Goal: Task Accomplishment & Management: Use online tool/utility

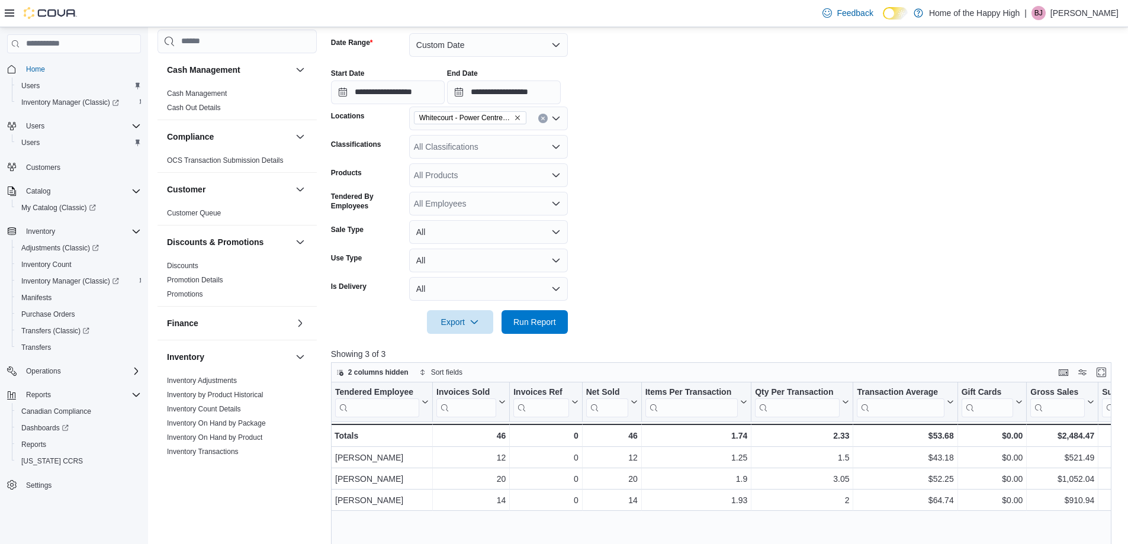
scroll to position [506, 0]
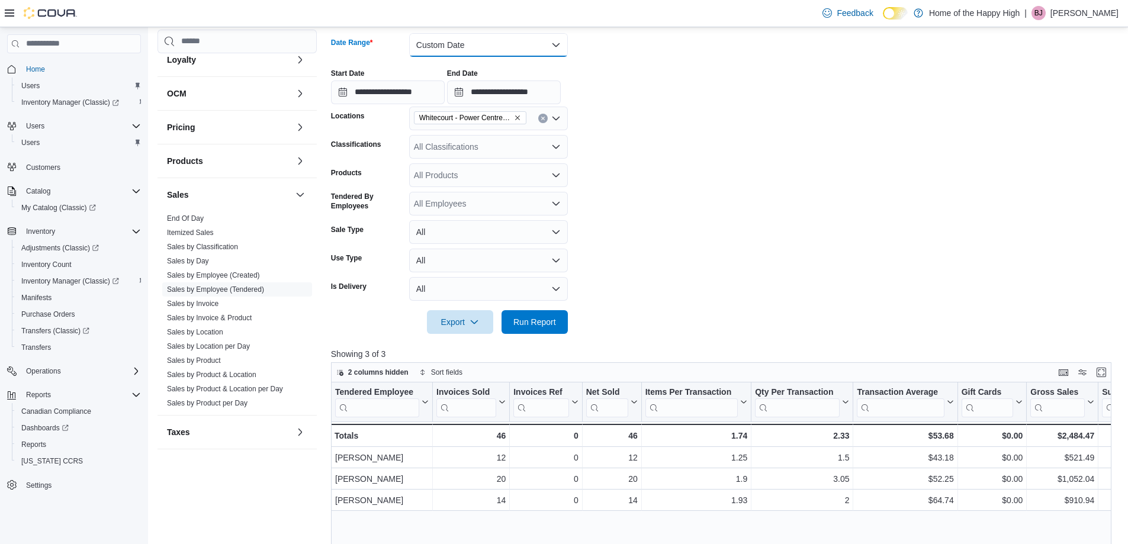
click at [516, 48] on button "Custom Date" at bounding box center [488, 45] width 159 height 24
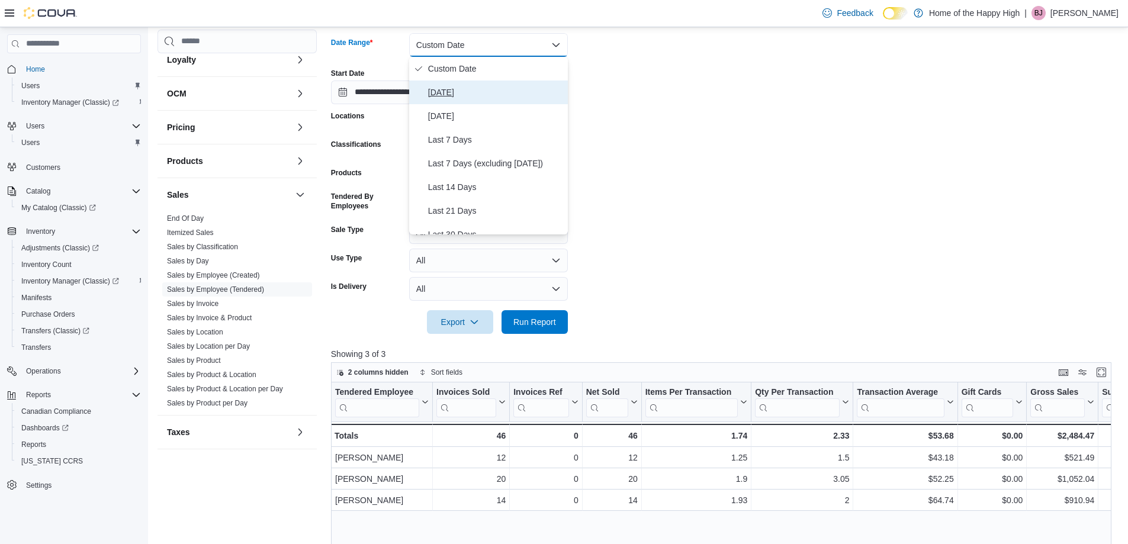
click at [453, 92] on span "[DATE]" at bounding box center [495, 92] width 135 height 14
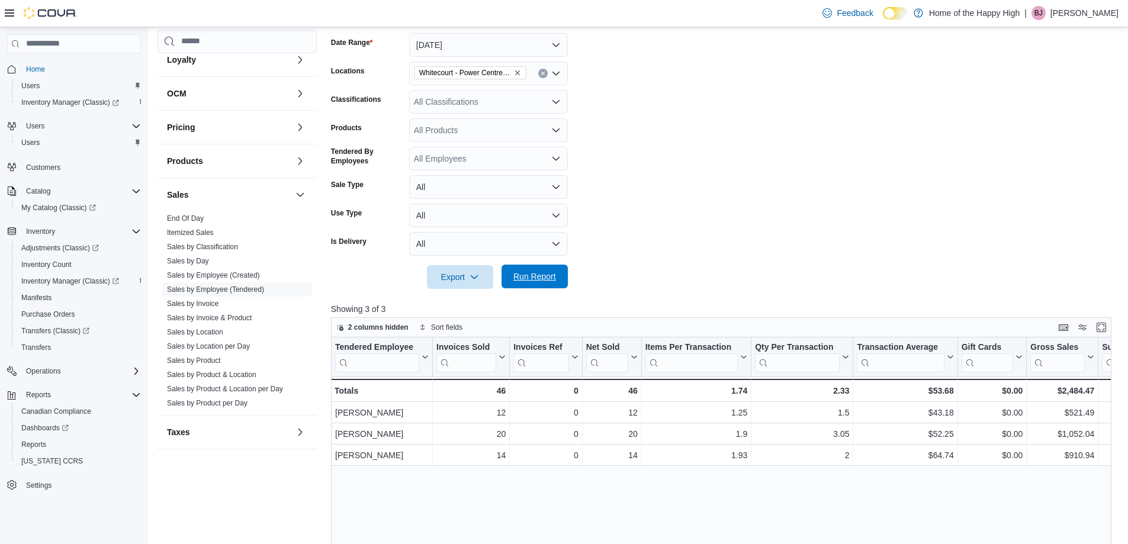
click at [530, 281] on span "Run Report" at bounding box center [534, 277] width 43 height 12
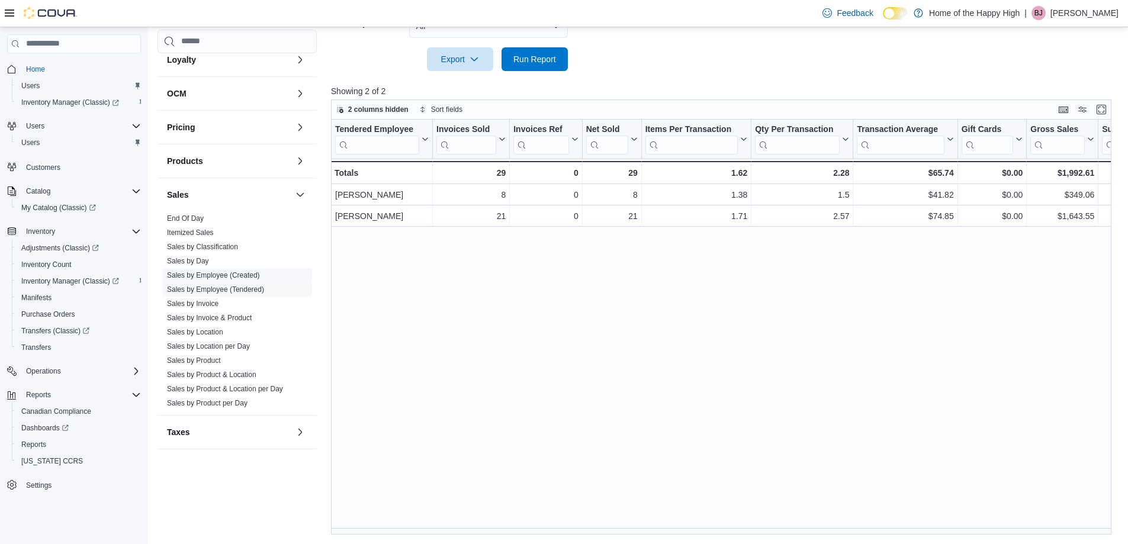
click at [246, 278] on link "Sales by Employee (Created)" at bounding box center [213, 275] width 93 height 8
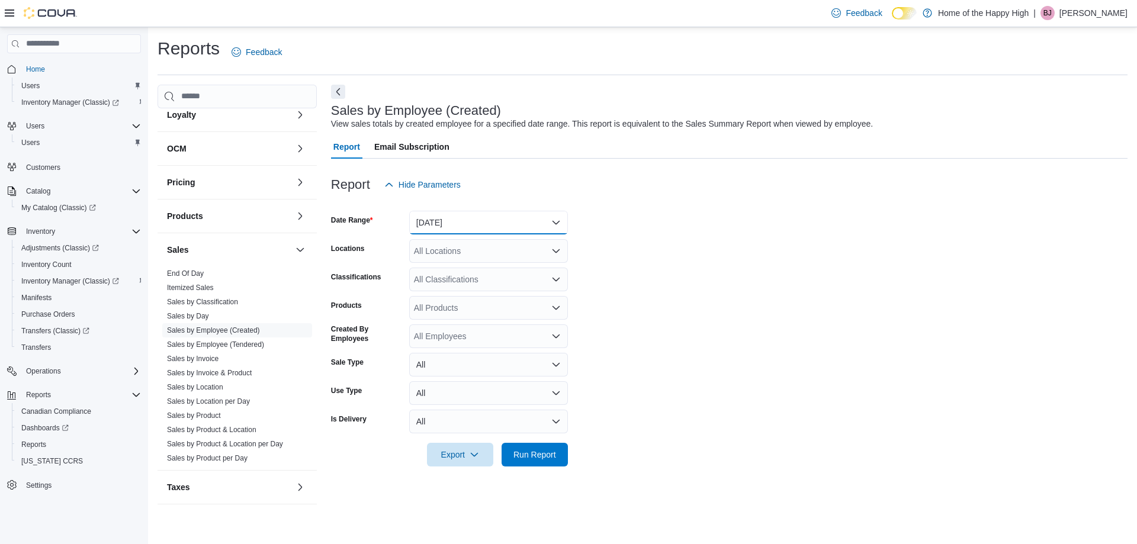
click at [446, 221] on button "[DATE]" at bounding box center [488, 223] width 159 height 24
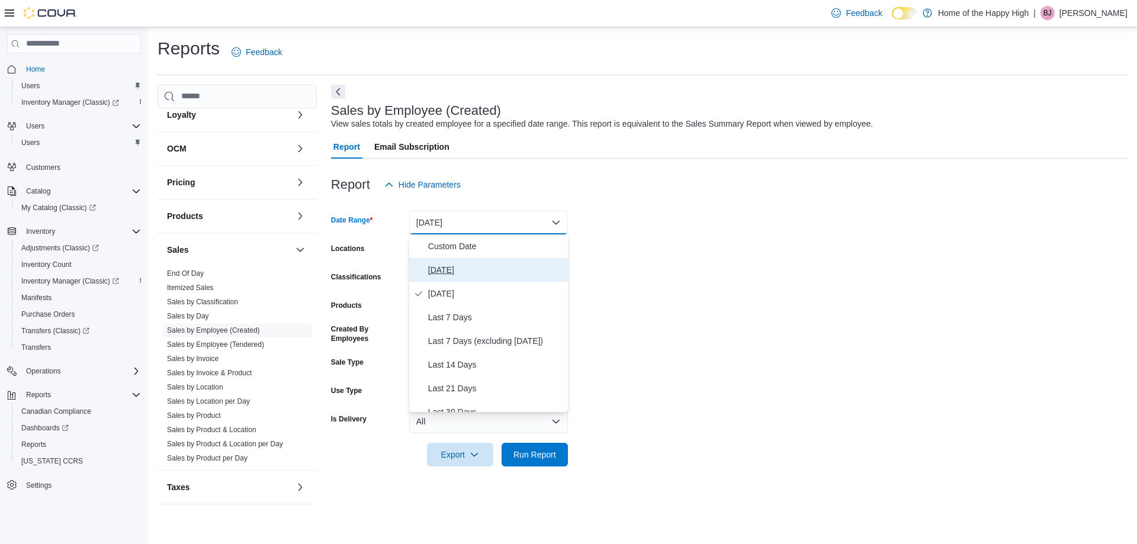
click at [469, 265] on span "[DATE]" at bounding box center [495, 270] width 135 height 14
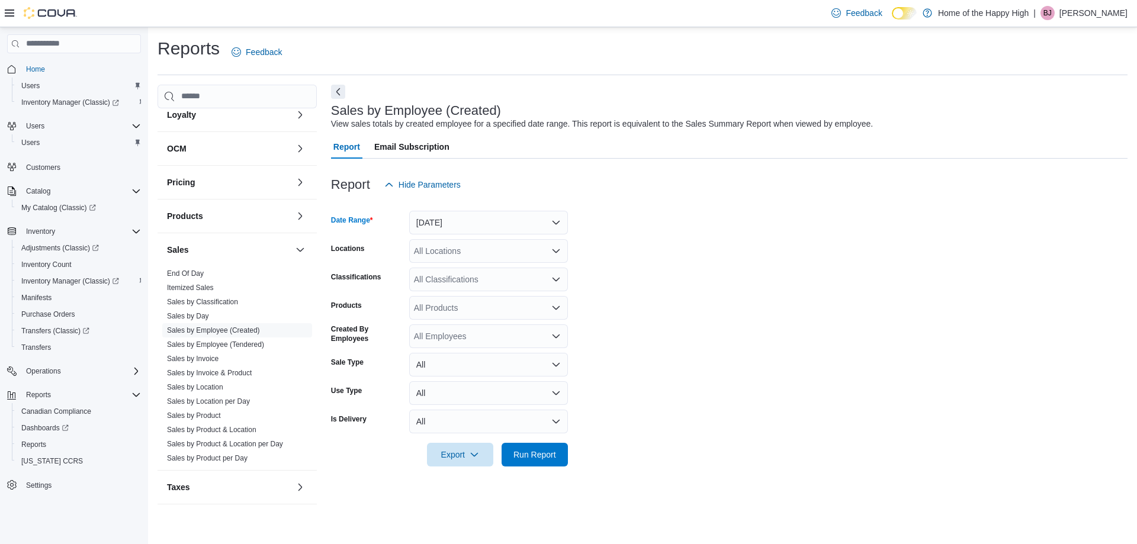
click at [452, 249] on div "All Locations" at bounding box center [488, 251] width 159 height 24
type input "****"
click at [522, 277] on button "Whitecourt - Power Centre - Fire & Flower" at bounding box center [488, 271] width 159 height 17
drag, startPoint x: 745, startPoint y: 301, endPoint x: 568, endPoint y: 530, distance: 289.9
click at [746, 301] on form "Date Range [DATE] Locations [GEOGRAPHIC_DATA] - Power Centre - Fire & Flower Cl…" at bounding box center [729, 332] width 796 height 270
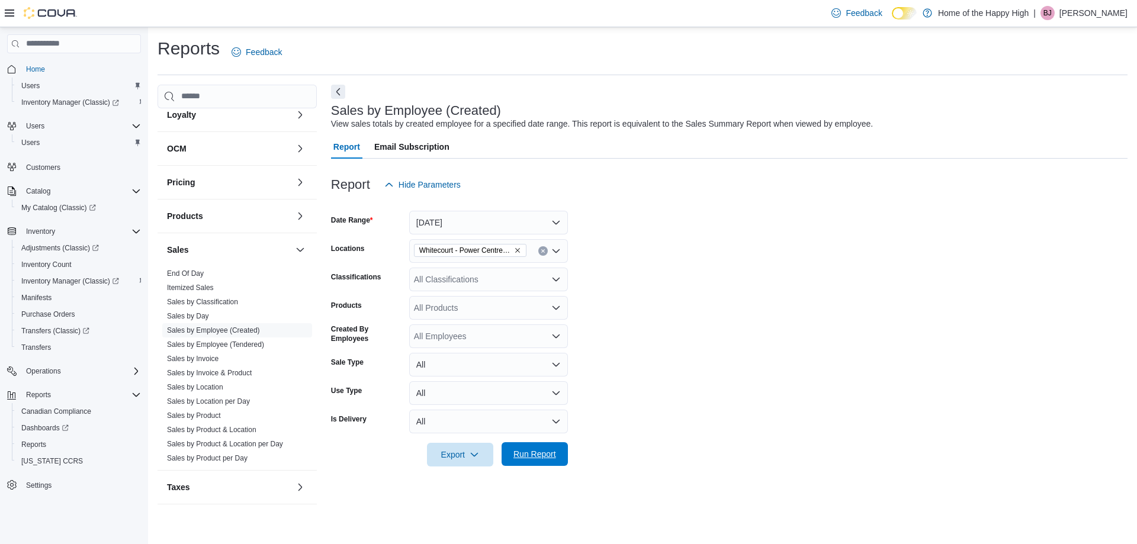
click at [533, 462] on span "Run Report" at bounding box center [534, 454] width 52 height 24
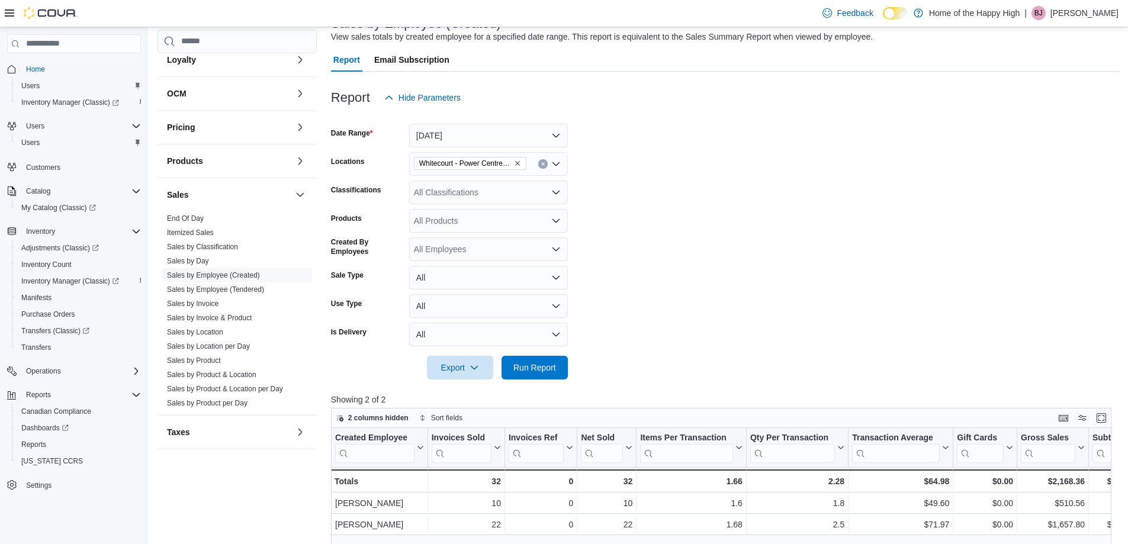
scroll to position [237, 0]
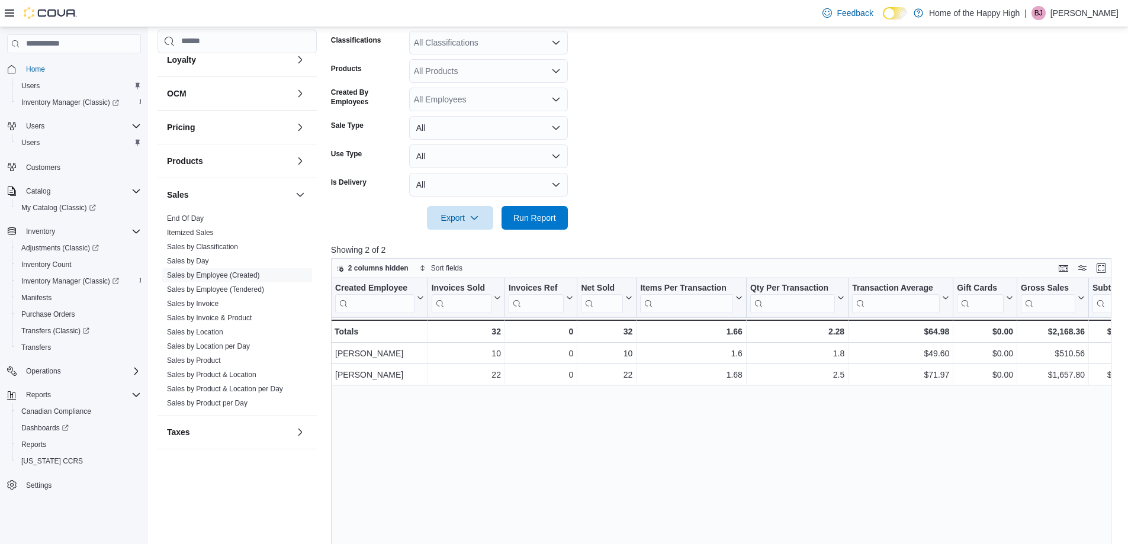
click at [787, 152] on form "Date Range [DATE] Locations [GEOGRAPHIC_DATA] - Power Centre - Fire & Flower Cl…" at bounding box center [725, 95] width 788 height 270
click at [523, 219] on span "Run Report" at bounding box center [534, 217] width 43 height 12
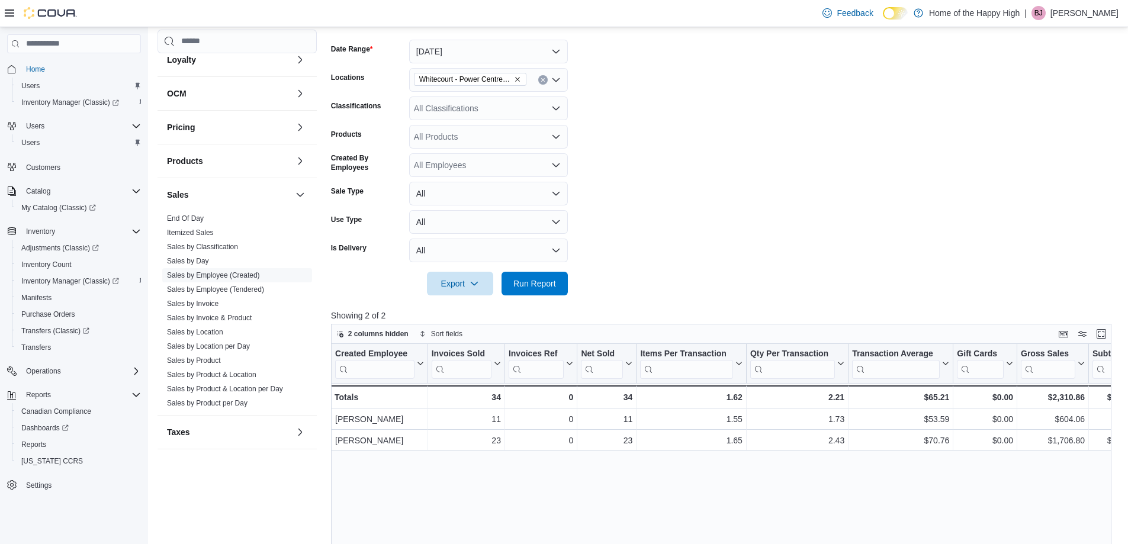
scroll to position [118, 0]
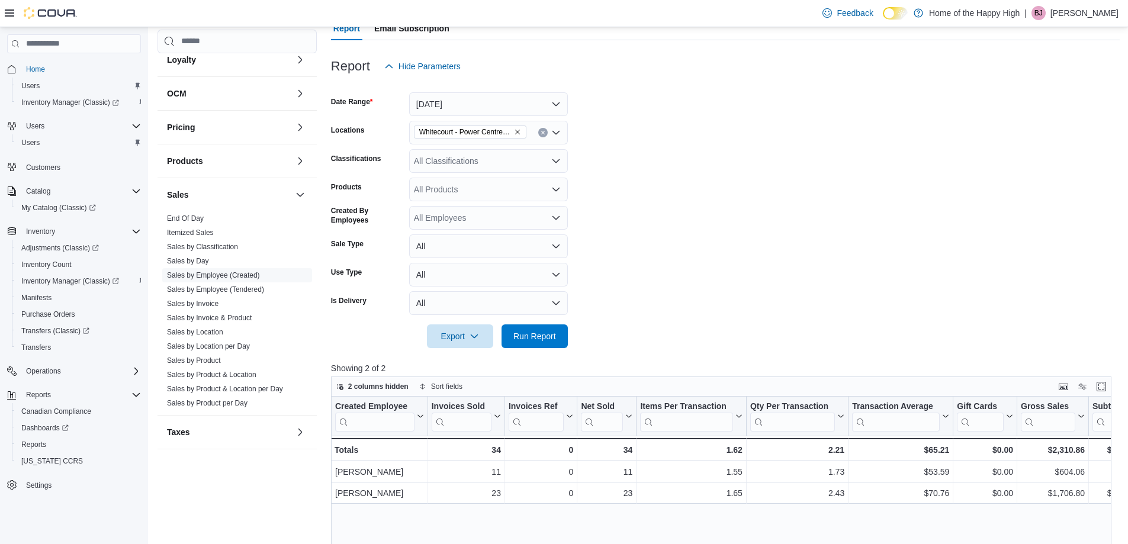
click at [514, 130] on icon "Remove Whitecourt - Power Centre - Fire & Flower from selection in this group" at bounding box center [517, 131] width 7 height 7
type input "****"
click at [516, 152] on span "[GEOGRAPHIC_DATA] - [GEOGRAPHIC_DATA] - Fire & Flower" at bounding box center [576, 153] width 237 height 12
drag, startPoint x: 767, startPoint y: 169, endPoint x: 581, endPoint y: 313, distance: 235.0
click at [768, 169] on form "Date Range [DATE] Locations [GEOGRAPHIC_DATA] - [GEOGRAPHIC_DATA] - Fire & Flow…" at bounding box center [725, 213] width 788 height 270
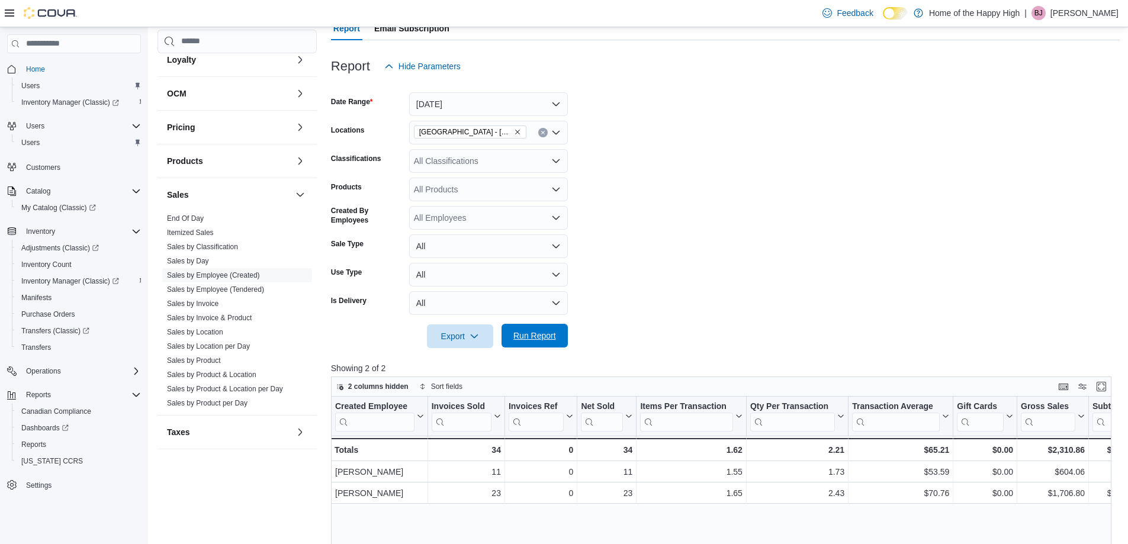
click at [559, 336] on span "Run Report" at bounding box center [534, 336] width 52 height 24
click at [533, 330] on span "Run Report" at bounding box center [534, 336] width 43 height 12
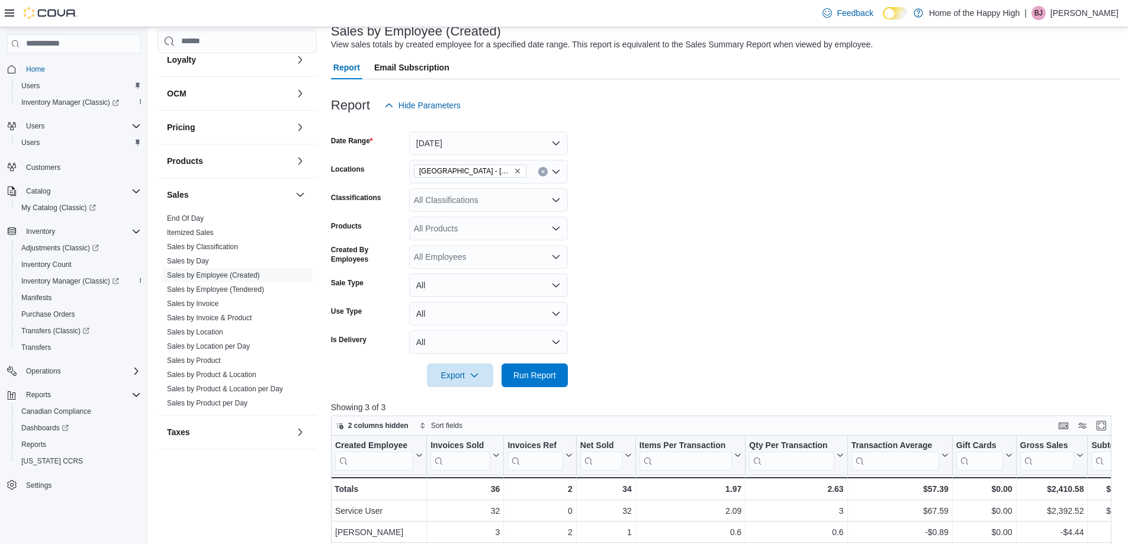
scroll to position [59, 0]
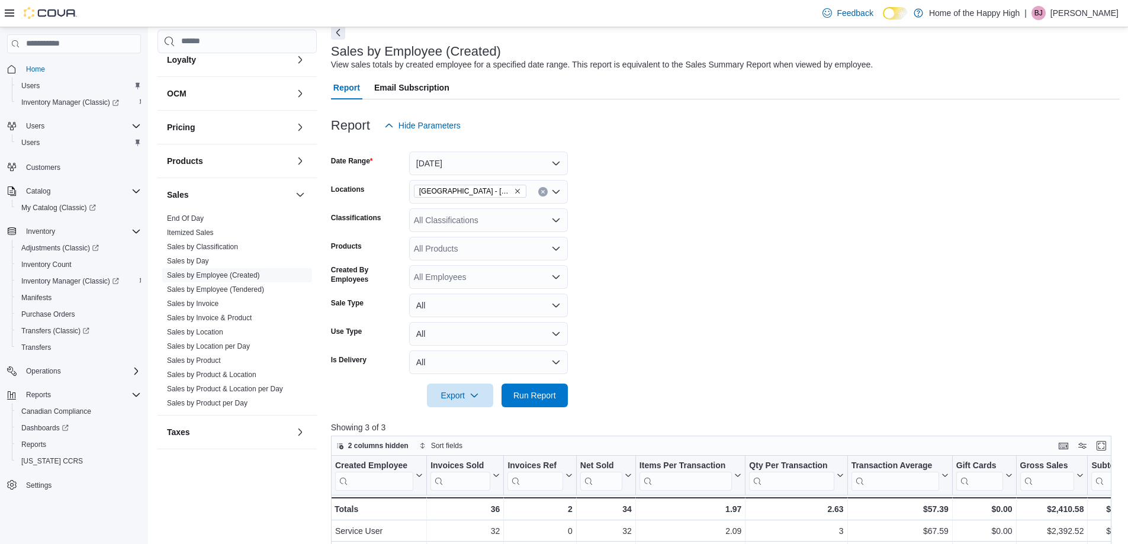
click at [539, 186] on div "[GEOGRAPHIC_DATA] - [GEOGRAPHIC_DATA] - Fire & Flower" at bounding box center [488, 192] width 159 height 24
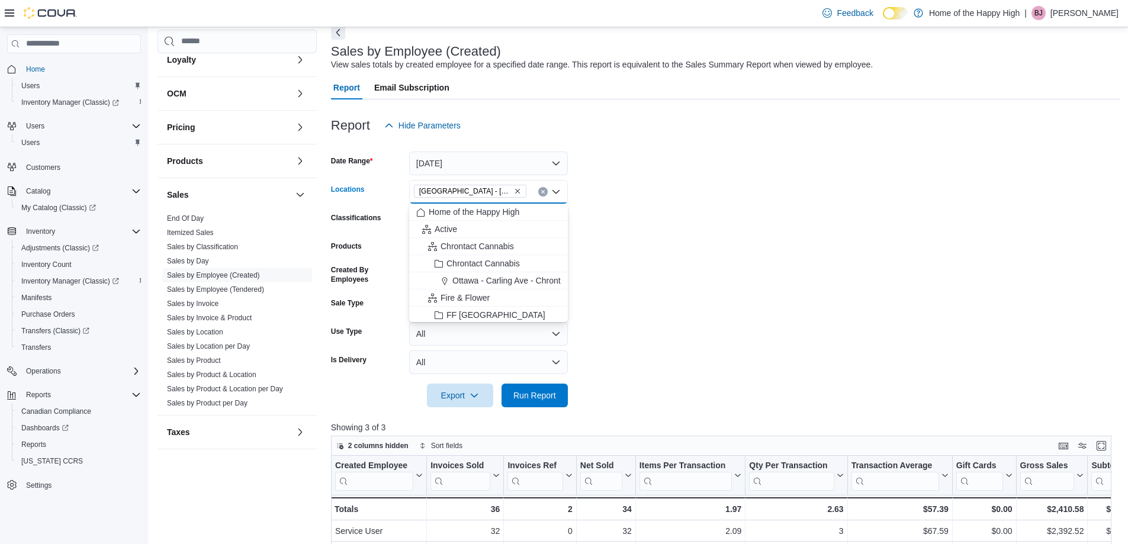
click at [543, 194] on icon "Clear input" at bounding box center [542, 191] width 5 height 5
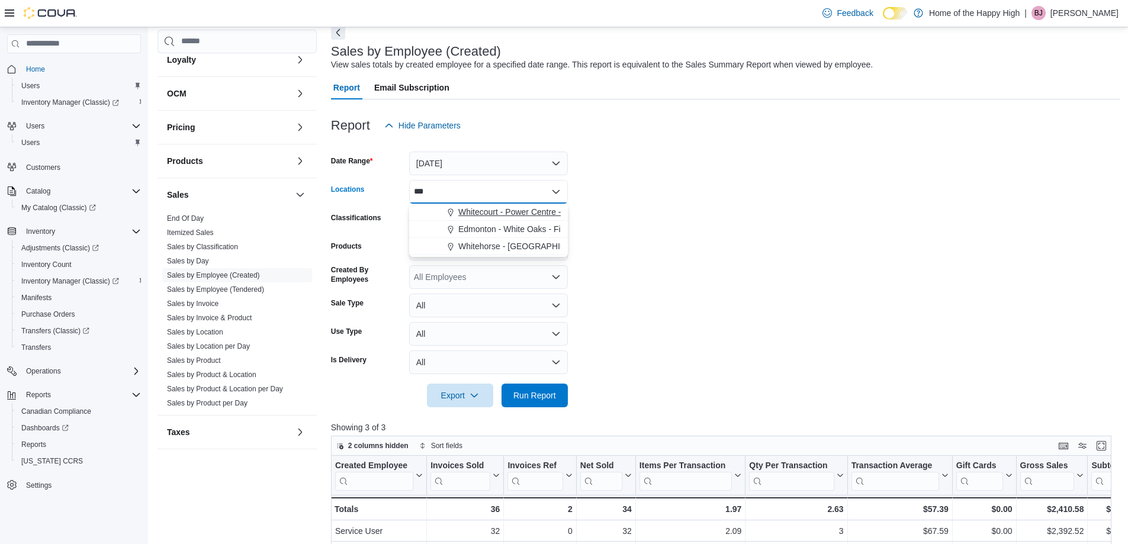
type input "***"
click at [549, 214] on span "Whitecourt - Power Centre - Fire & Flower" at bounding box center [535, 212] width 155 height 12
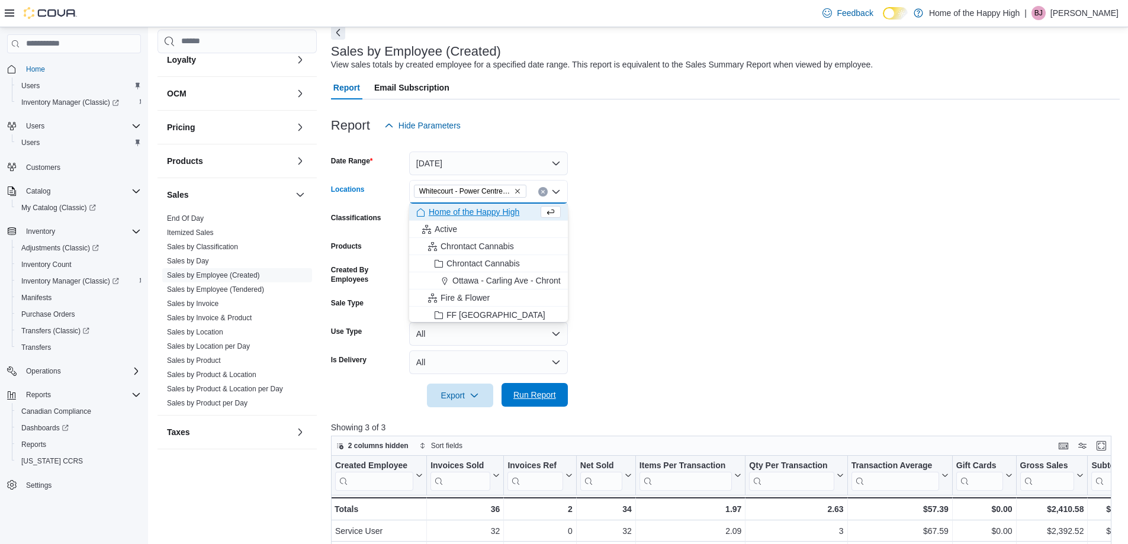
click at [555, 387] on span "Run Report" at bounding box center [534, 395] width 52 height 24
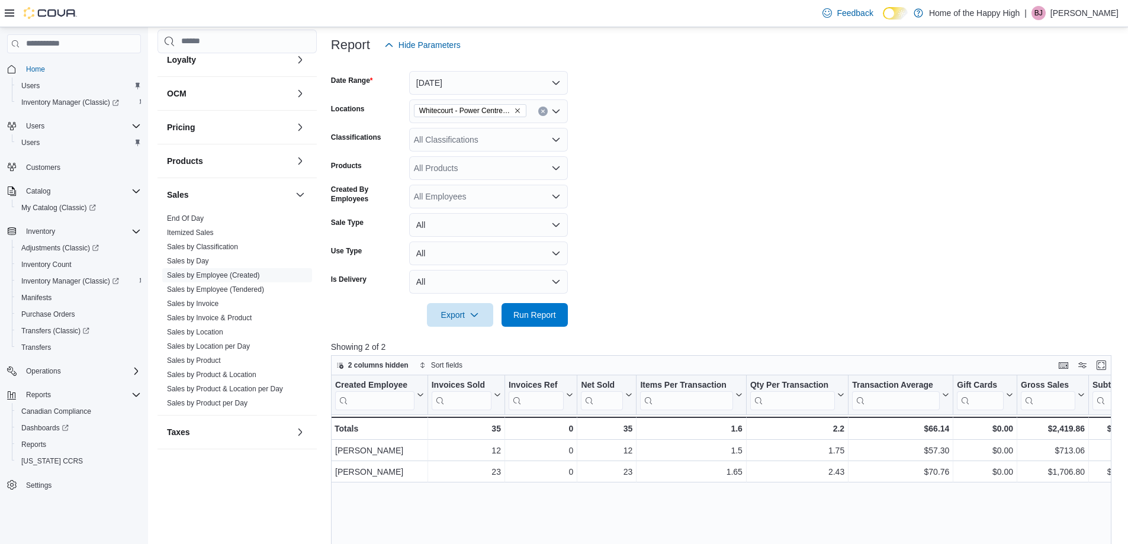
scroll to position [118, 0]
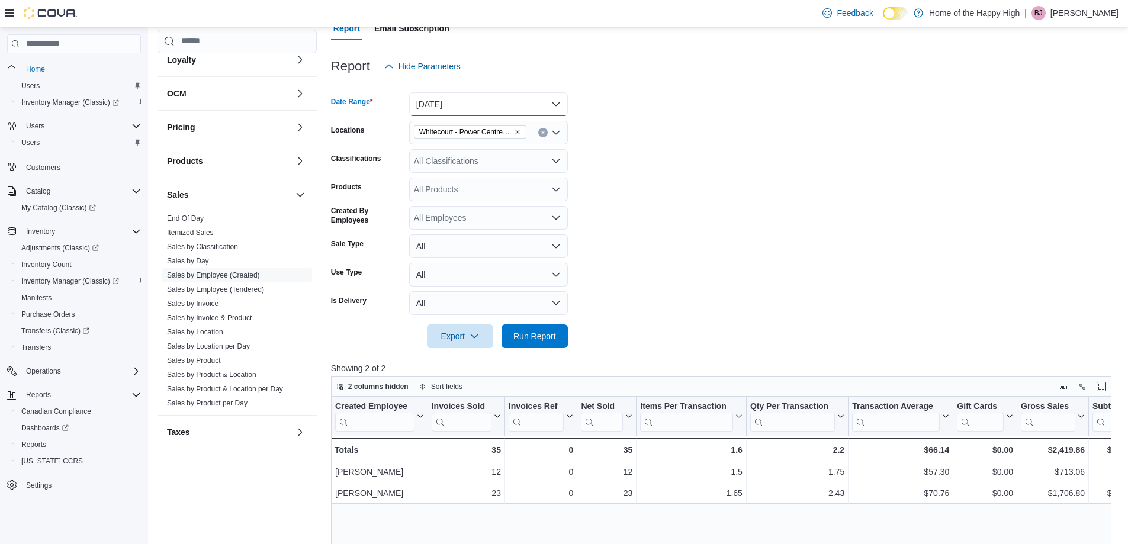
click at [476, 101] on button "[DATE]" at bounding box center [488, 104] width 159 height 24
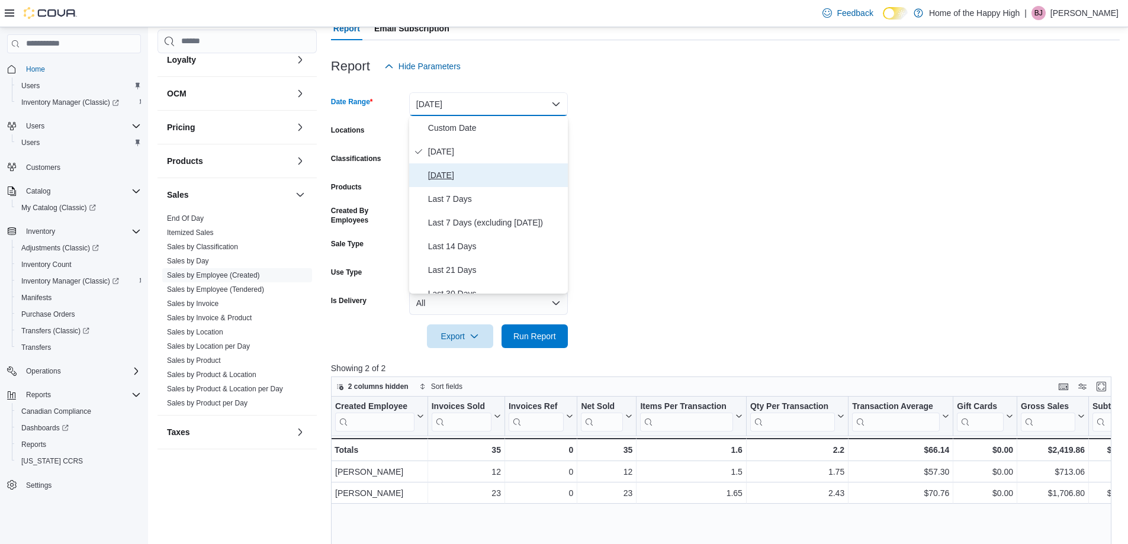
click at [498, 169] on span "[DATE]" at bounding box center [495, 175] width 135 height 14
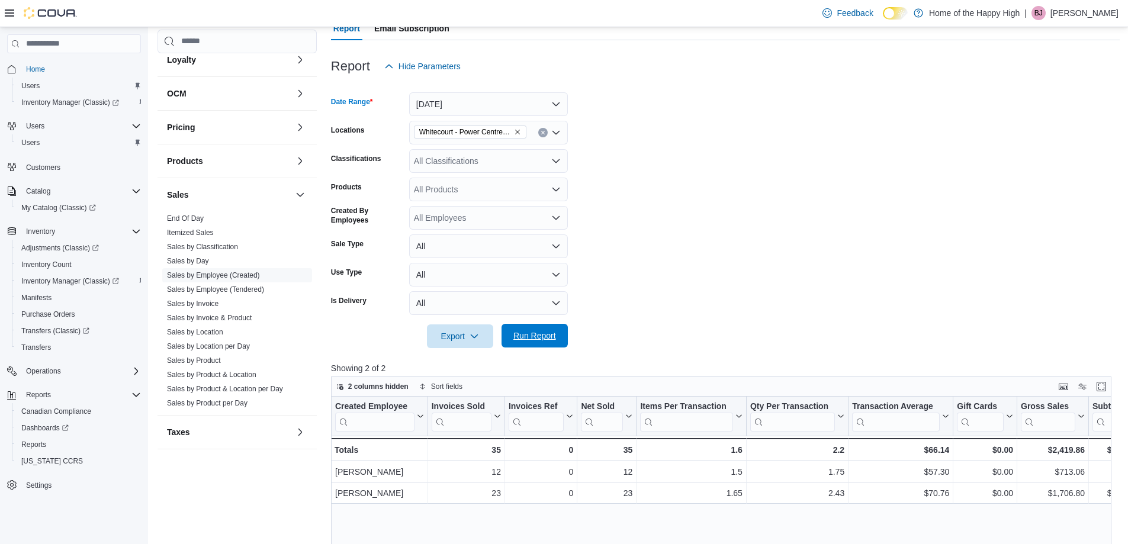
click at [522, 332] on span "Run Report" at bounding box center [534, 336] width 43 height 12
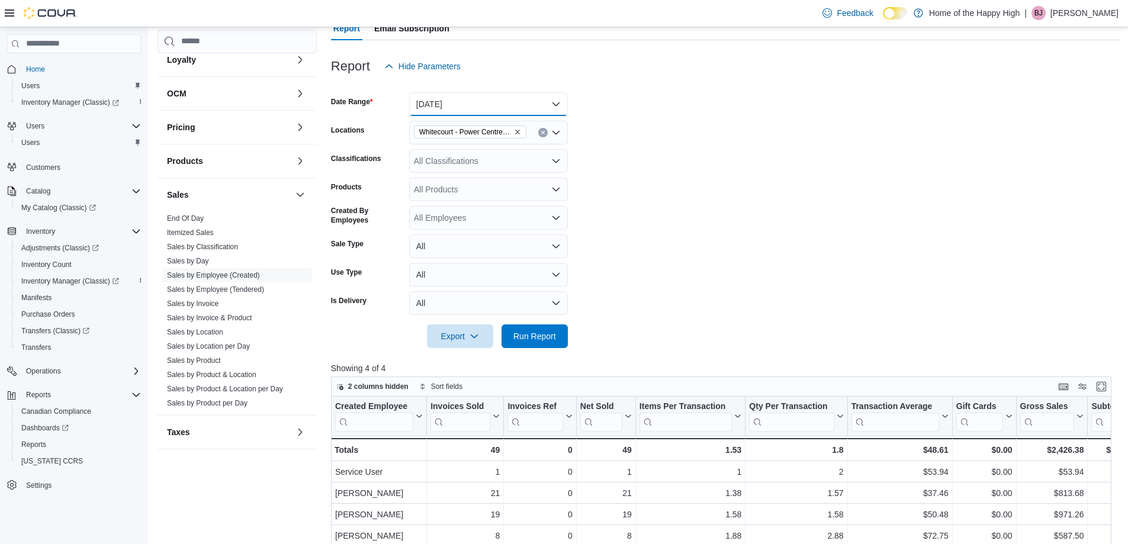
click at [469, 108] on button "[DATE]" at bounding box center [488, 104] width 159 height 24
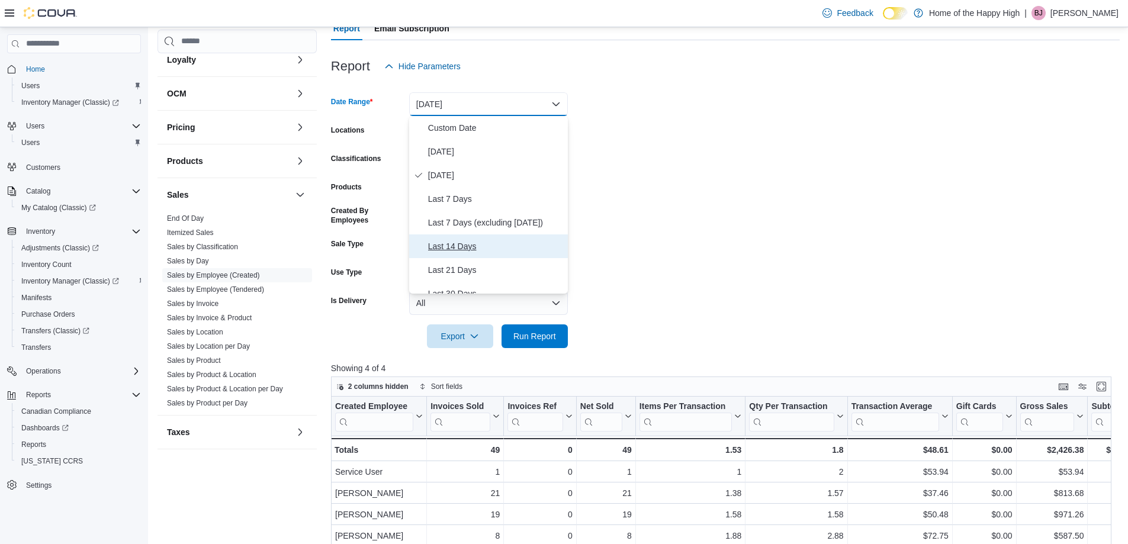
click at [524, 245] on span "Last 14 Days" at bounding box center [495, 246] width 135 height 14
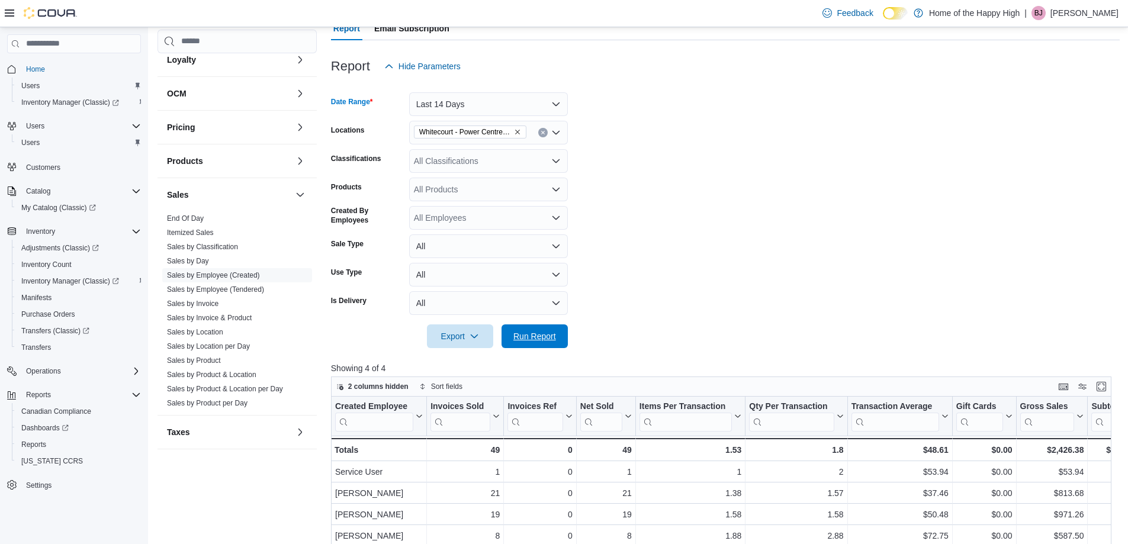
click at [520, 339] on span "Run Report" at bounding box center [534, 336] width 43 height 12
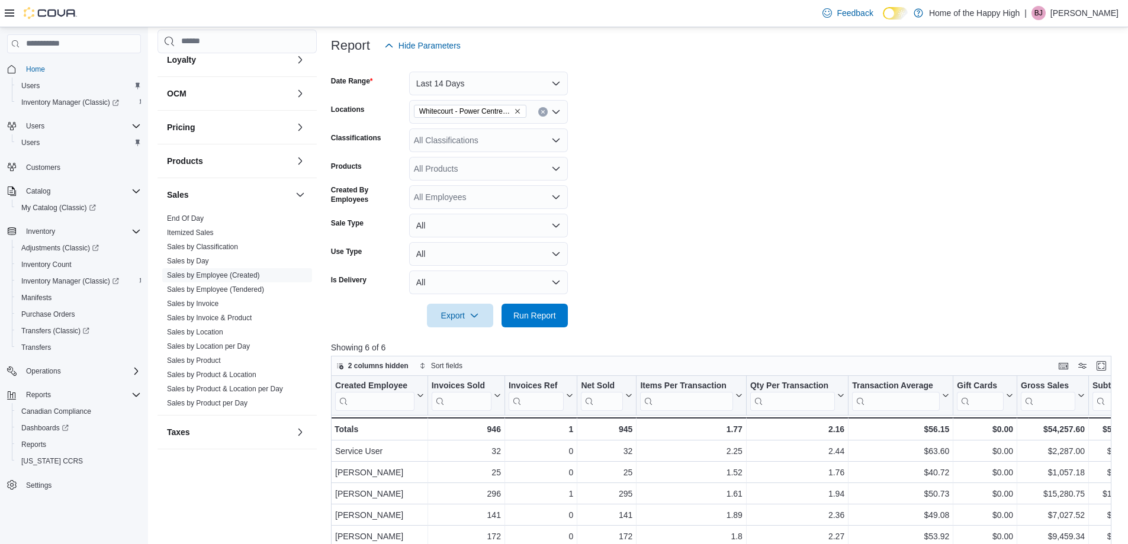
scroll to position [118, 0]
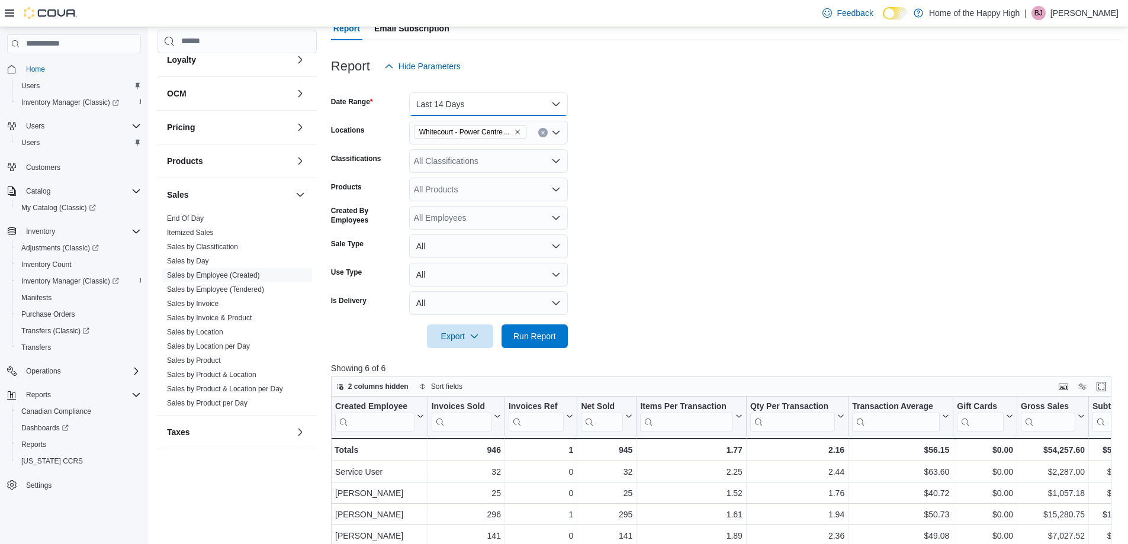
click at [469, 104] on button "Last 14 Days" at bounding box center [488, 104] width 159 height 24
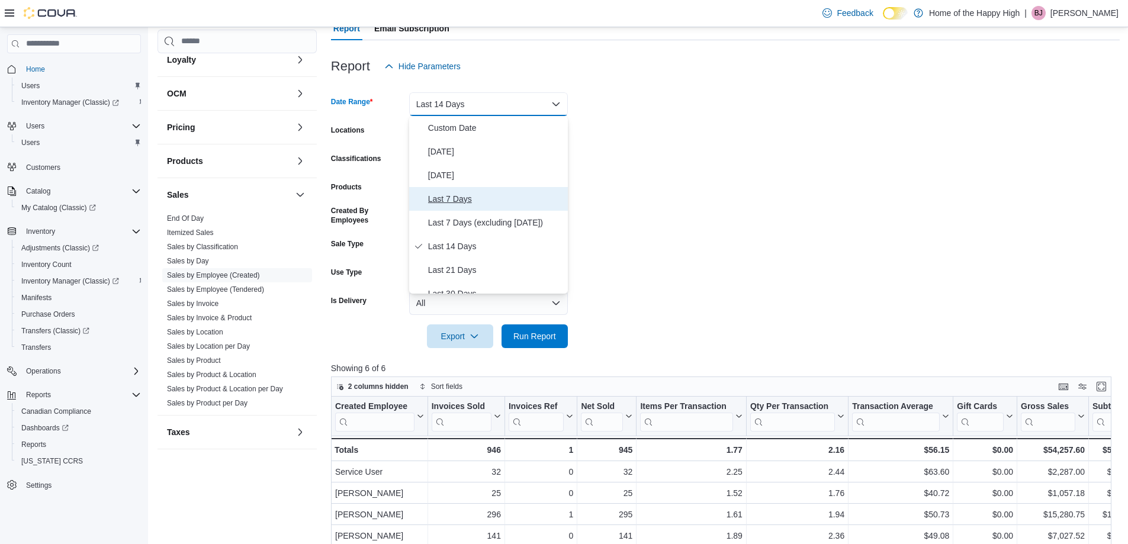
click at [503, 191] on button "Last 7 Days" at bounding box center [488, 199] width 159 height 24
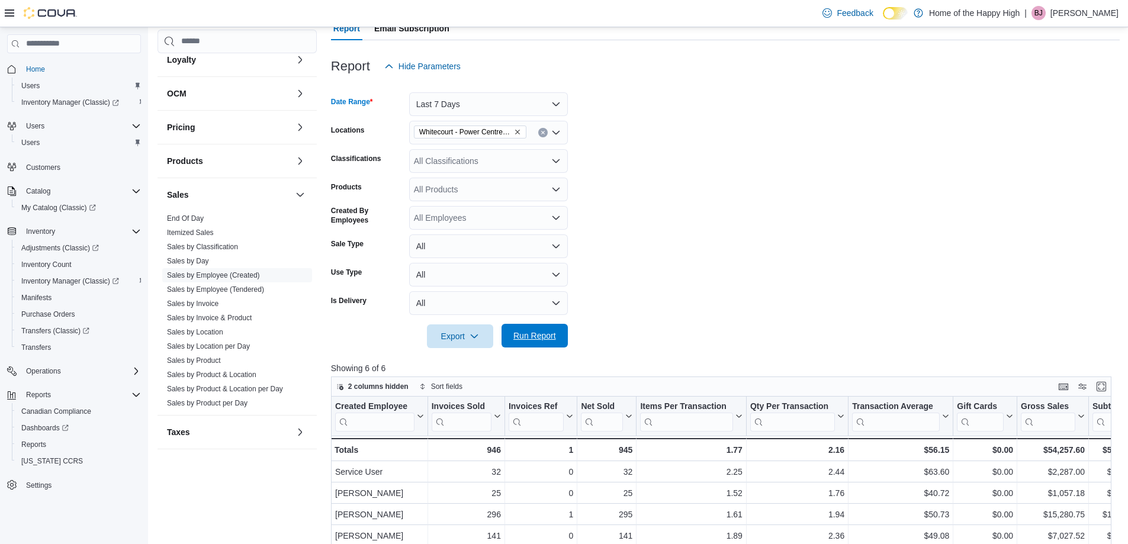
click at [535, 339] on span "Run Report" at bounding box center [534, 336] width 43 height 12
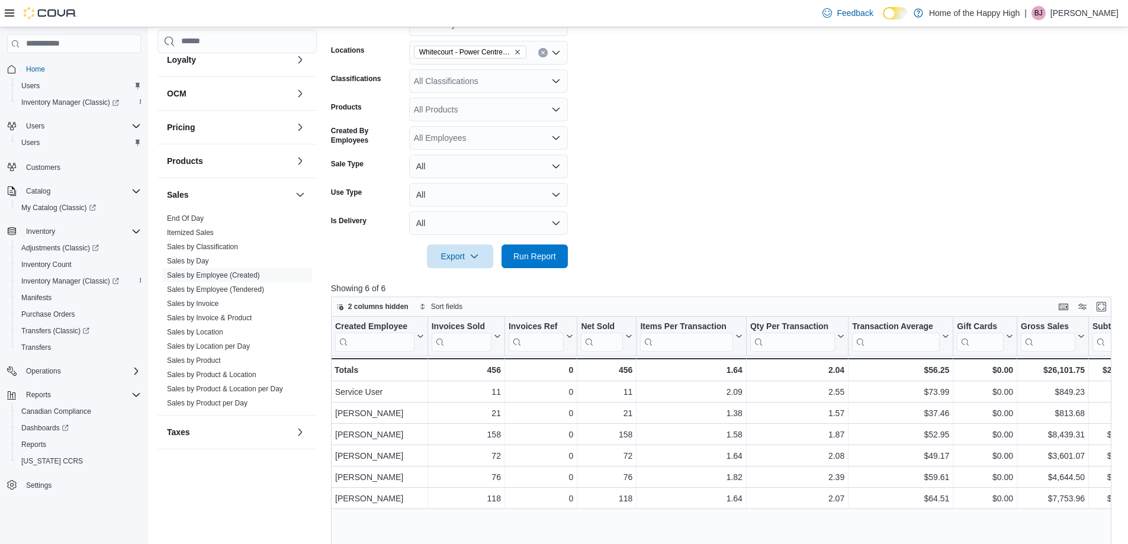
scroll to position [178, 0]
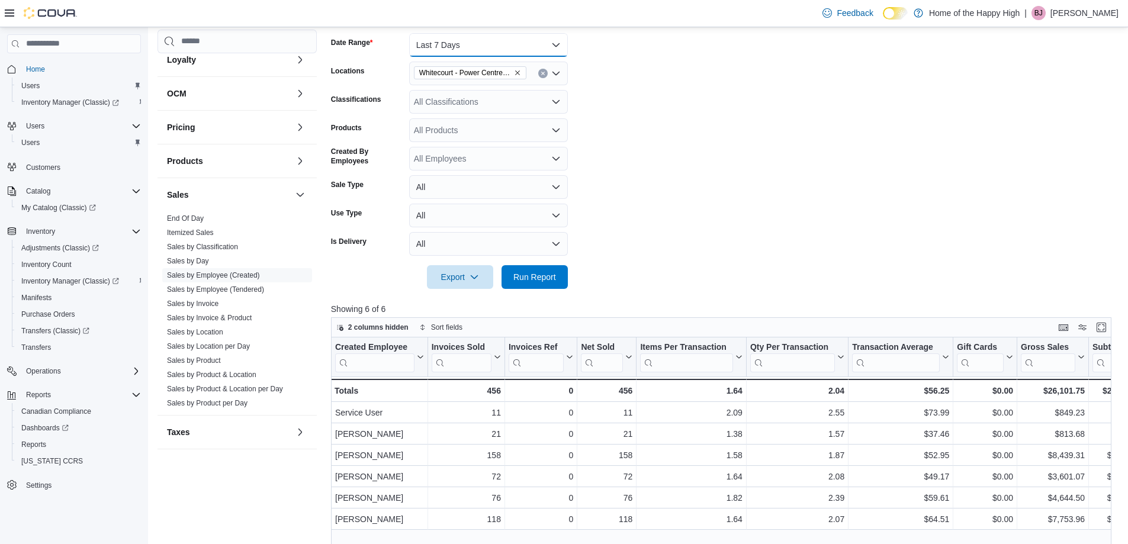
click at [488, 47] on button "Last 7 Days" at bounding box center [488, 45] width 159 height 24
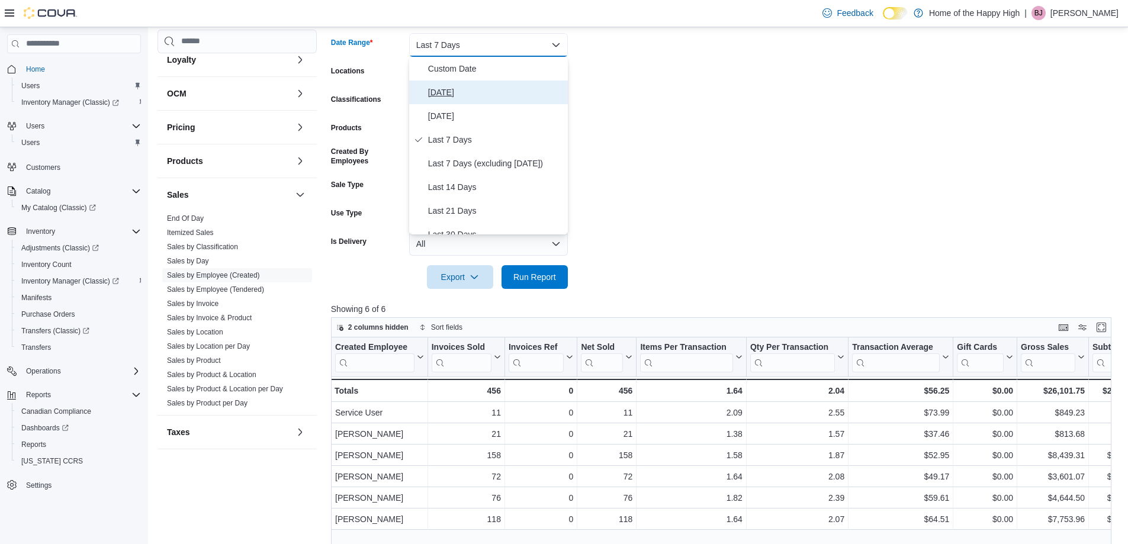
click at [498, 98] on span "[DATE]" at bounding box center [495, 92] width 135 height 14
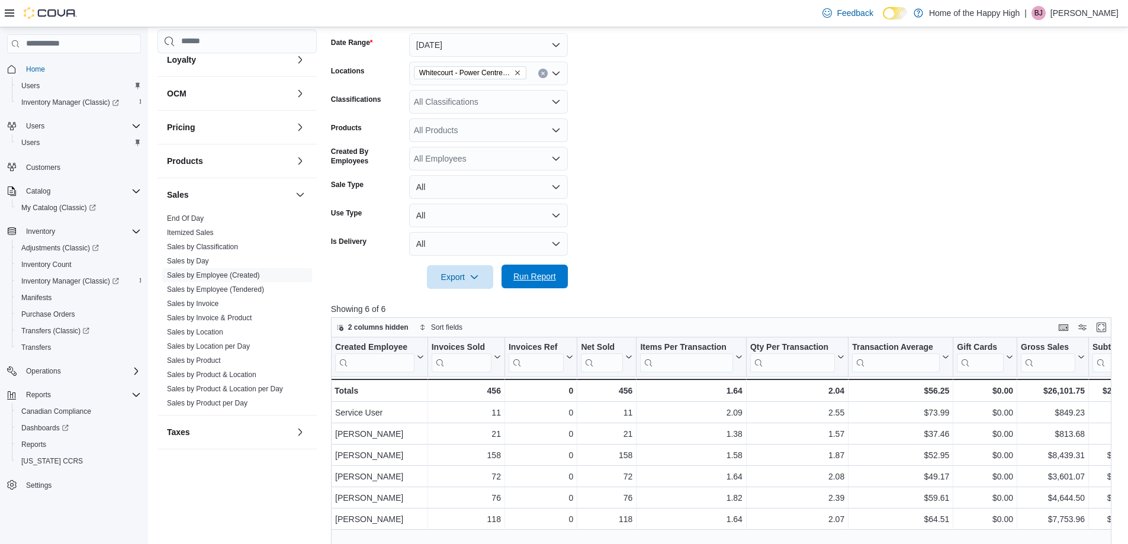
click at [527, 282] on span "Run Report" at bounding box center [534, 277] width 43 height 12
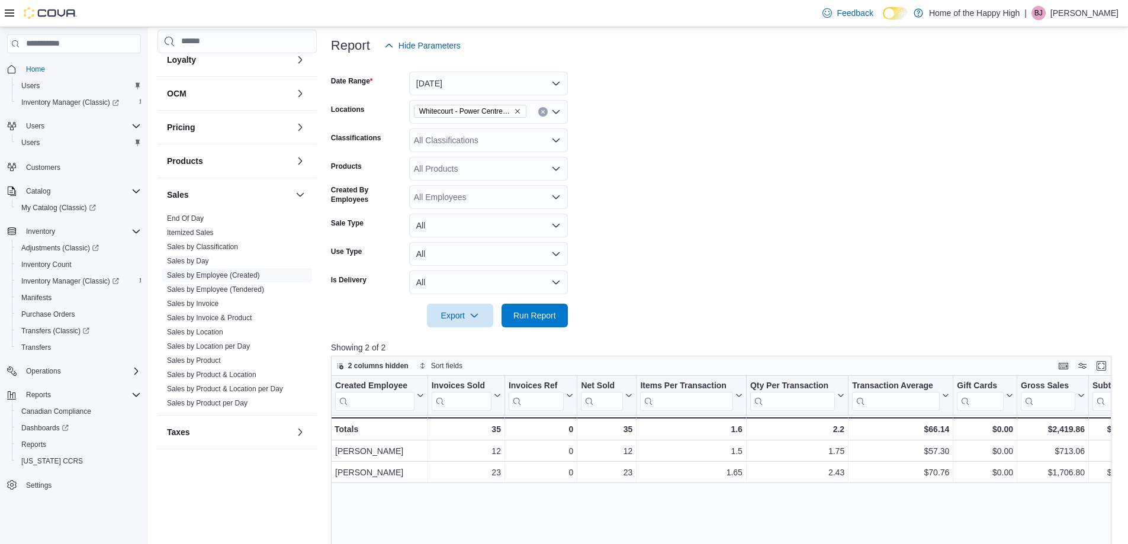
scroll to position [118, 0]
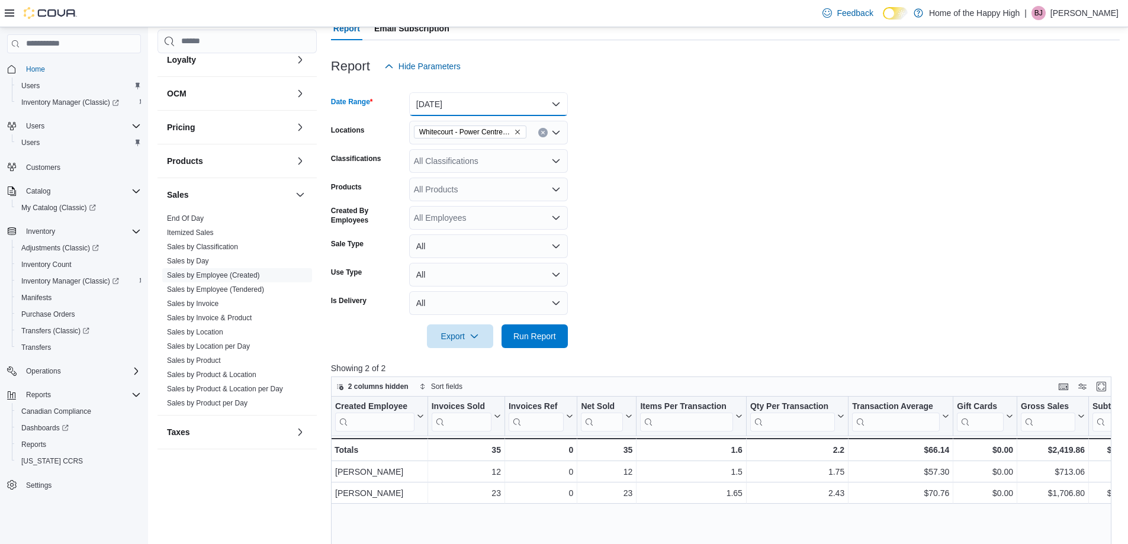
click at [490, 104] on button "[DATE]" at bounding box center [488, 104] width 159 height 24
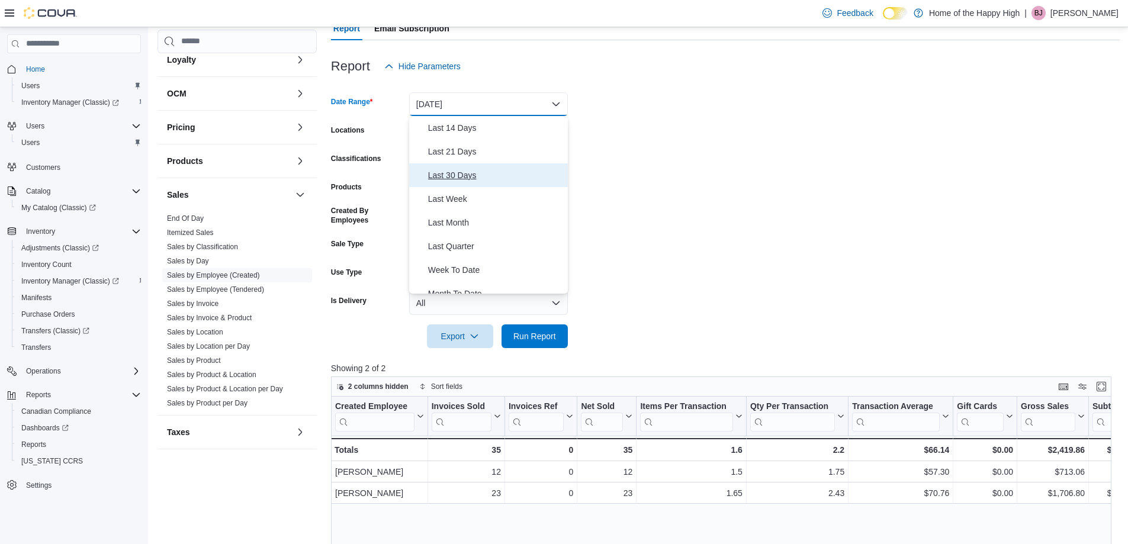
click at [497, 173] on span "Last 30 Days" at bounding box center [495, 175] width 135 height 14
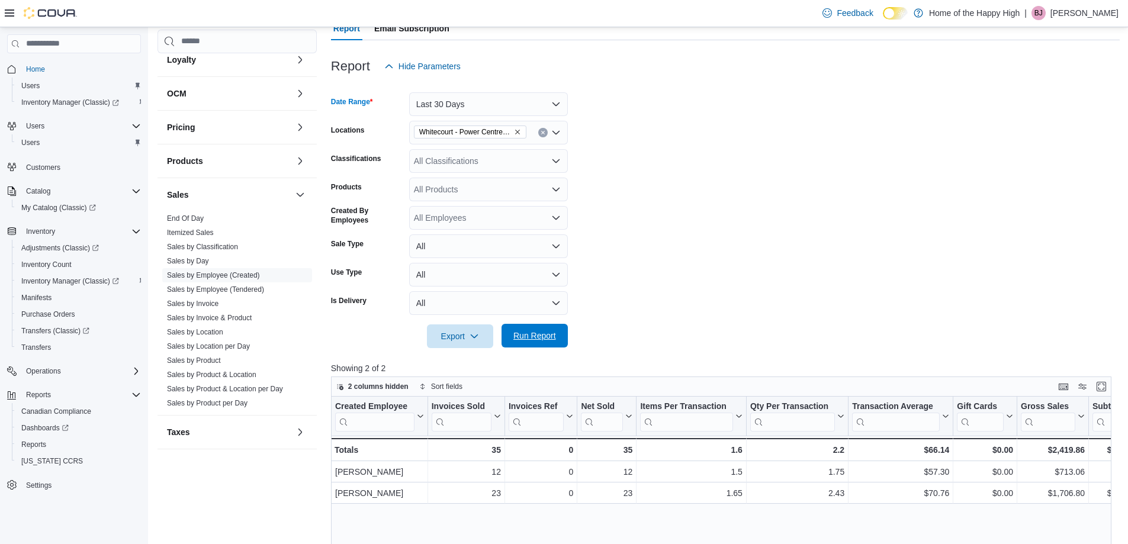
click at [523, 337] on span "Run Report" at bounding box center [534, 336] width 43 height 12
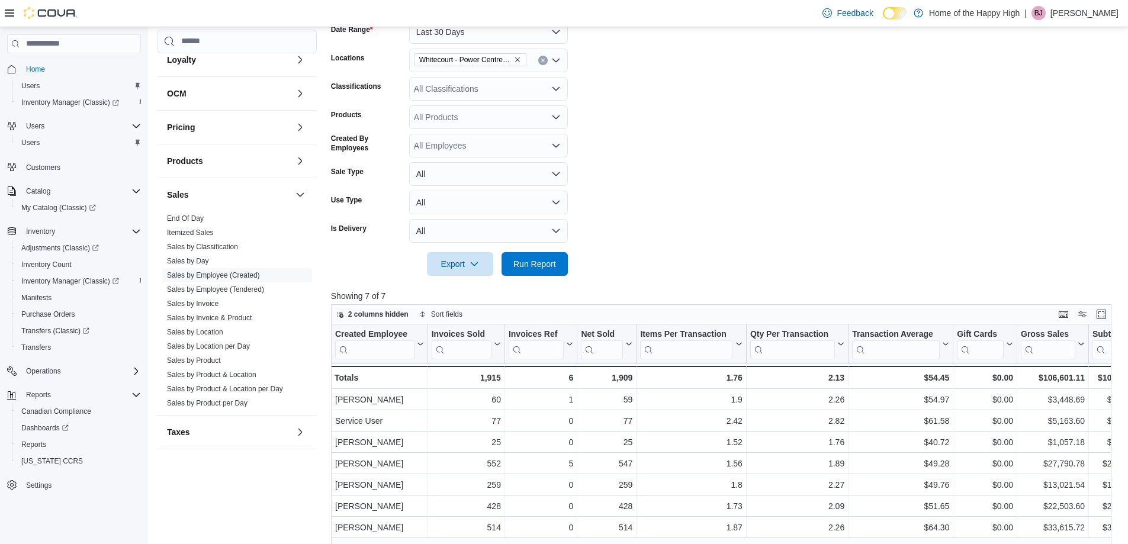
scroll to position [178, 0]
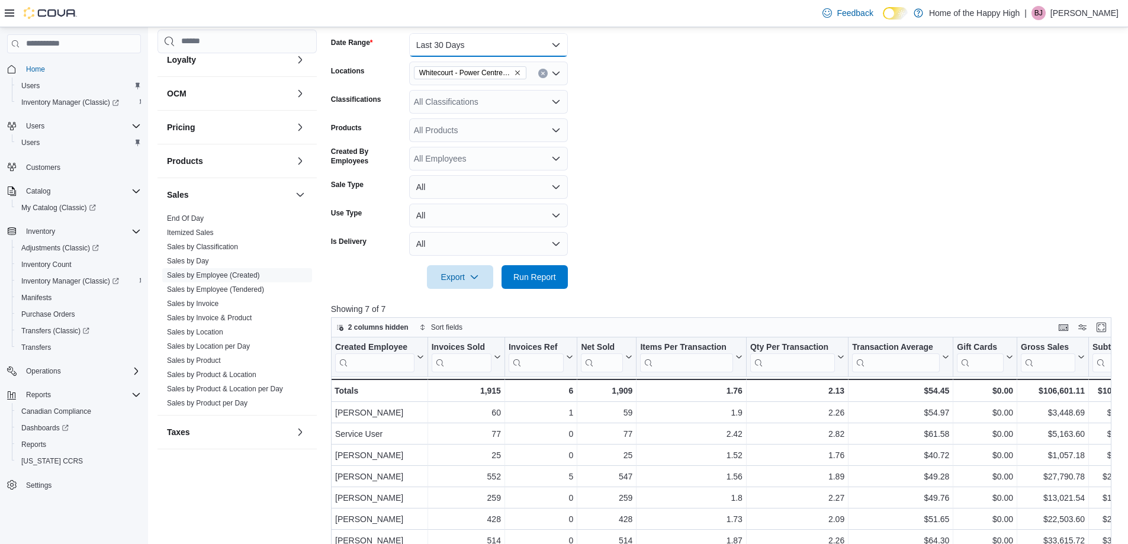
click at [448, 37] on button "Last 30 Days" at bounding box center [488, 45] width 159 height 24
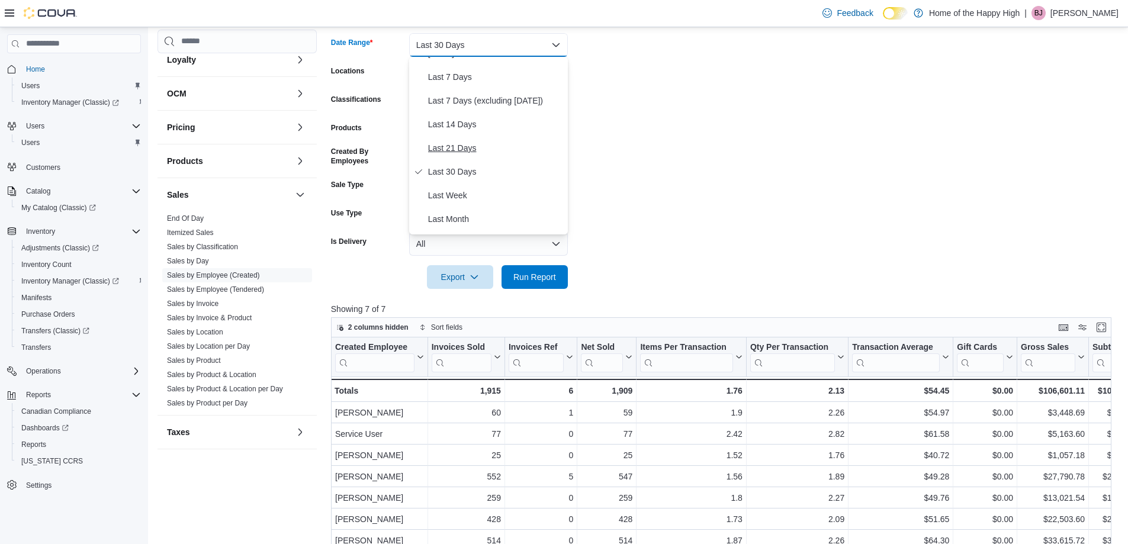
scroll to position [130, 0]
click at [522, 211] on button "Month To Date" at bounding box center [488, 223] width 159 height 24
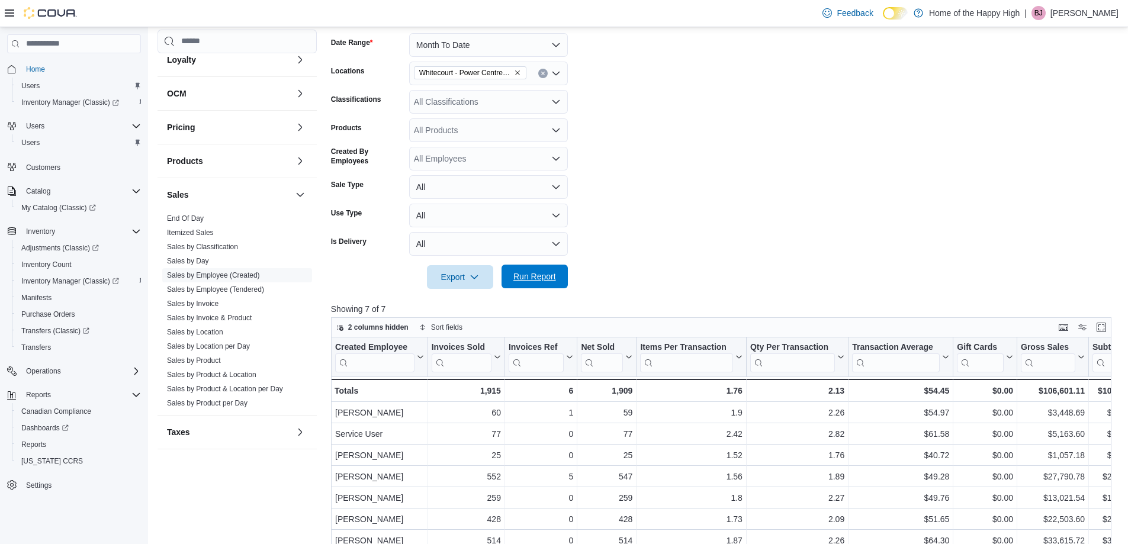
click at [523, 280] on span "Run Report" at bounding box center [534, 277] width 43 height 12
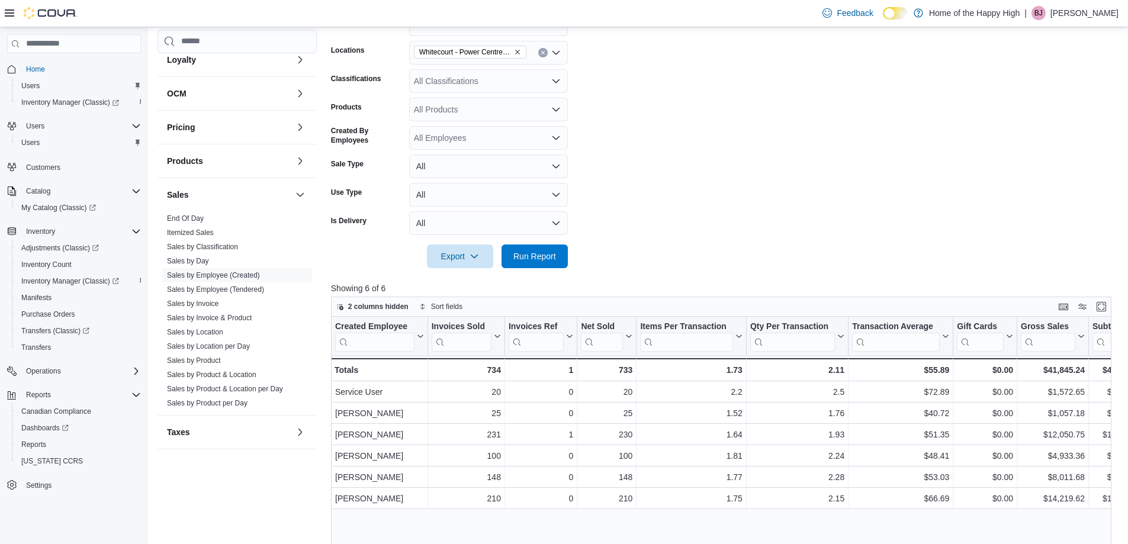
scroll to position [178, 0]
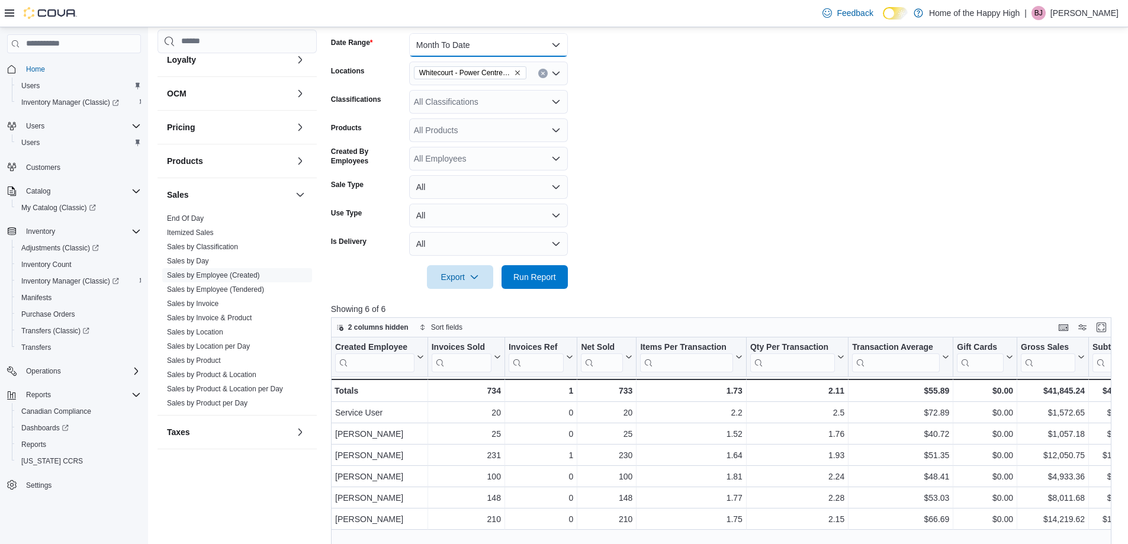
click at [497, 47] on button "Month To Date" at bounding box center [488, 45] width 159 height 24
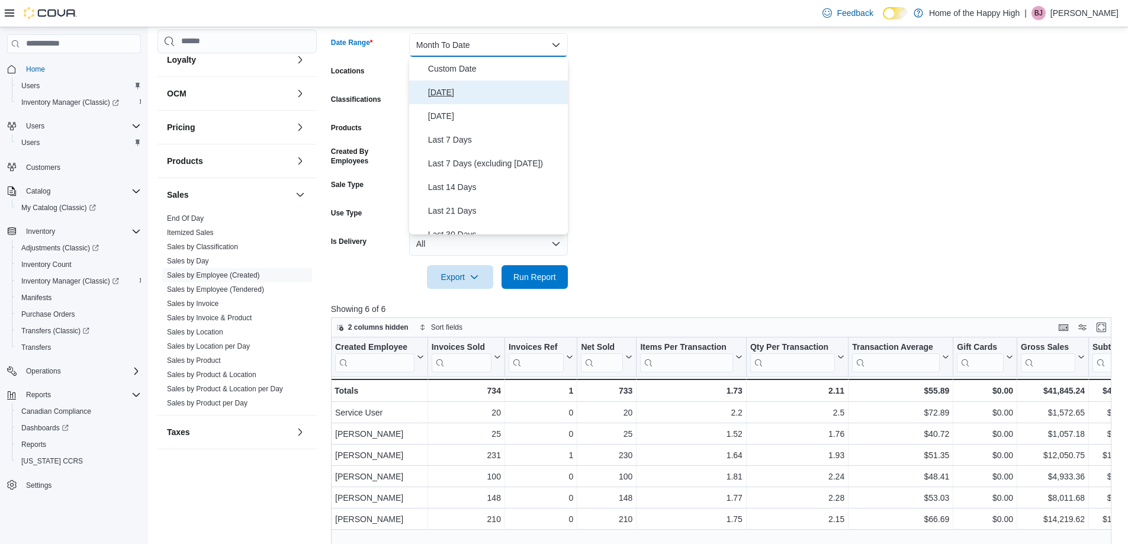
click at [518, 91] on span "[DATE]" at bounding box center [495, 92] width 135 height 14
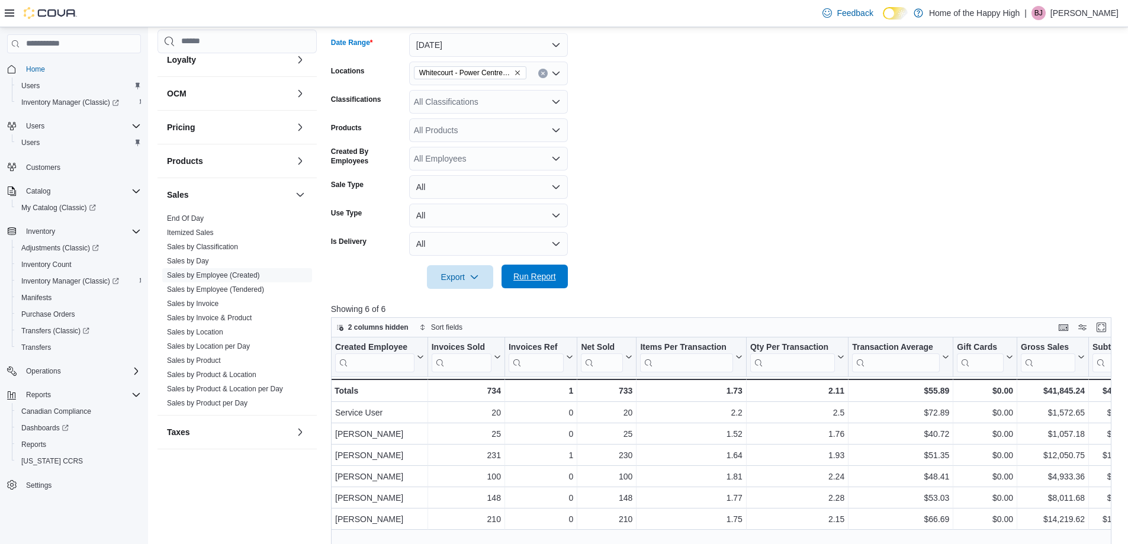
click at [522, 275] on span "Run Report" at bounding box center [534, 277] width 43 height 12
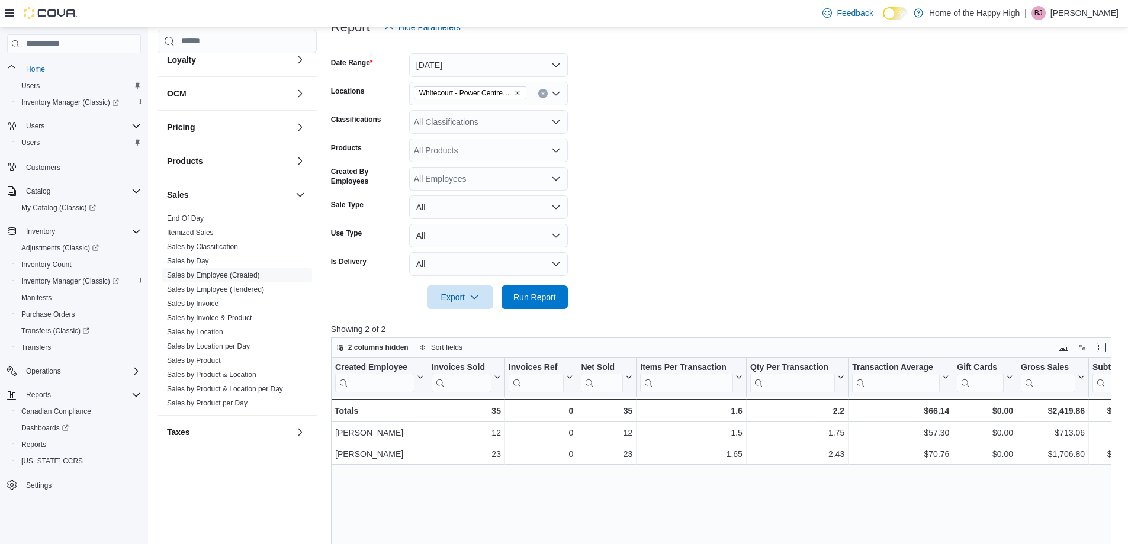
scroll to position [118, 0]
